Goal: Navigation & Orientation: Understand site structure

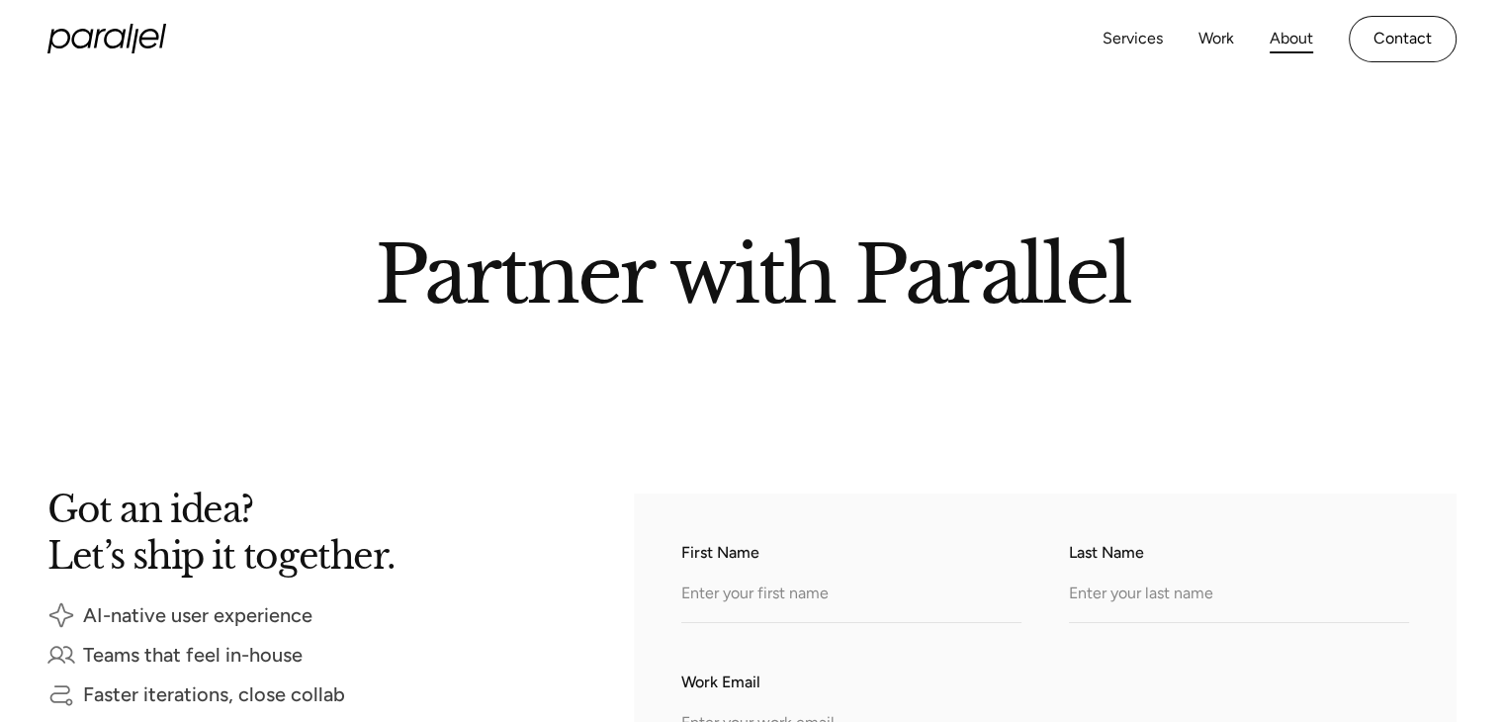
click at [1271, 32] on link "About" at bounding box center [1292, 39] width 44 height 29
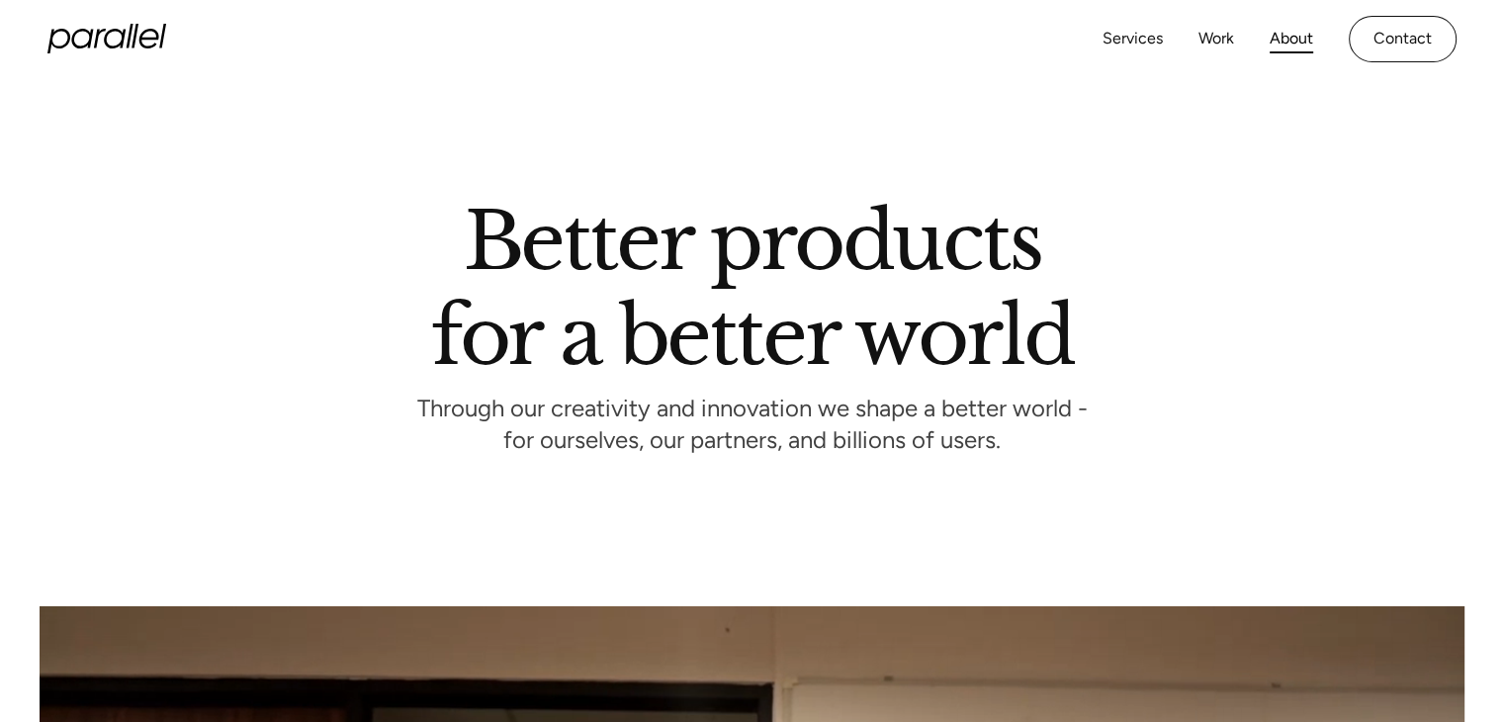
click at [73, 36] on icon "home" at bounding box center [82, 39] width 22 height 20
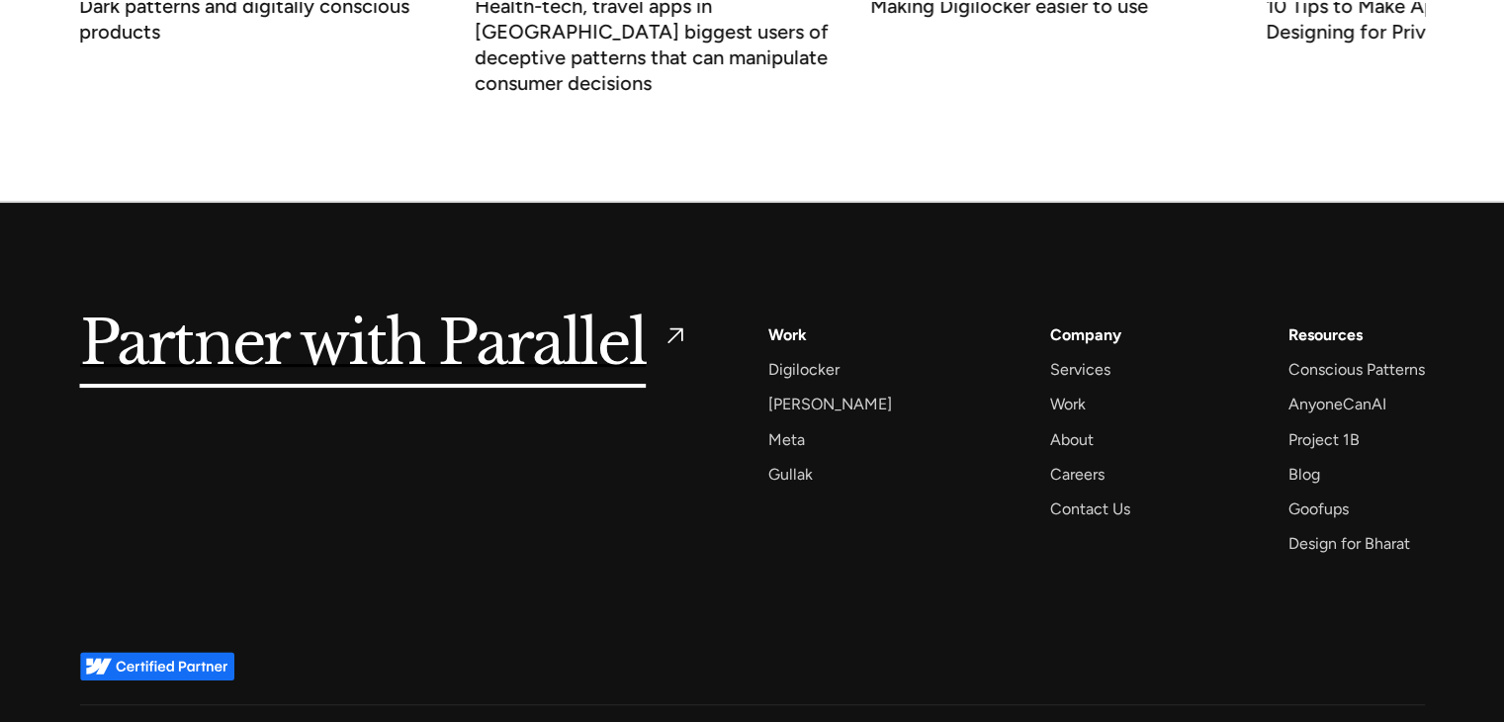
scroll to position [7762, 0]
